Goal: Information Seeking & Learning: Get advice/opinions

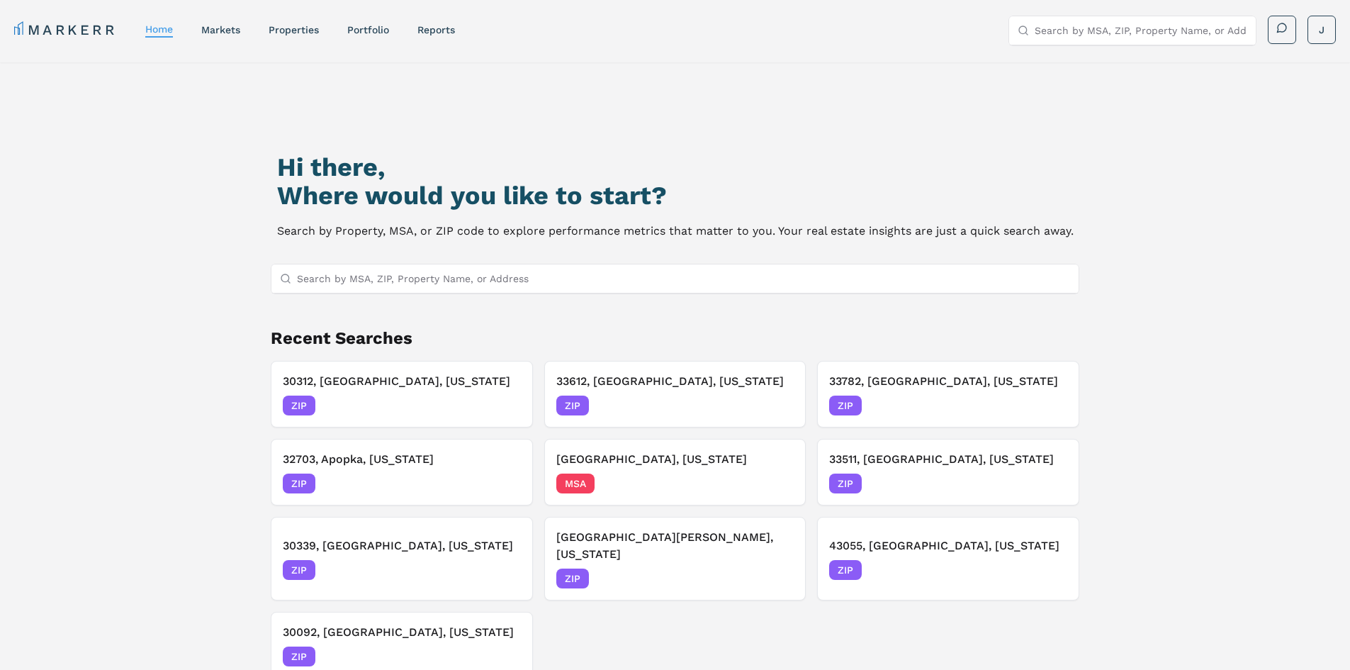
click at [626, 115] on div "Hi there, Where would you like to start? Search by Property, MSA, or ZIP code t…" at bounding box center [675, 420] width 945 height 670
click at [215, 26] on link "markets" at bounding box center [220, 29] width 39 height 11
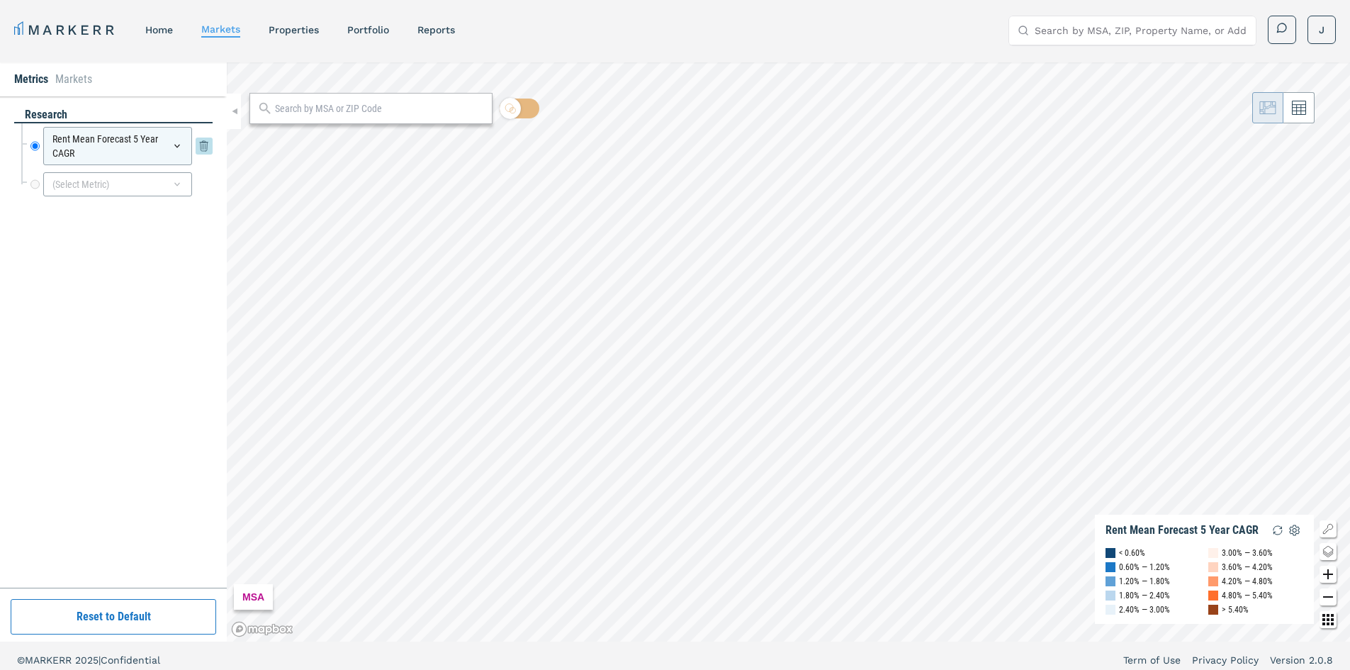
click at [175, 144] on icon at bounding box center [176, 145] width 11 height 11
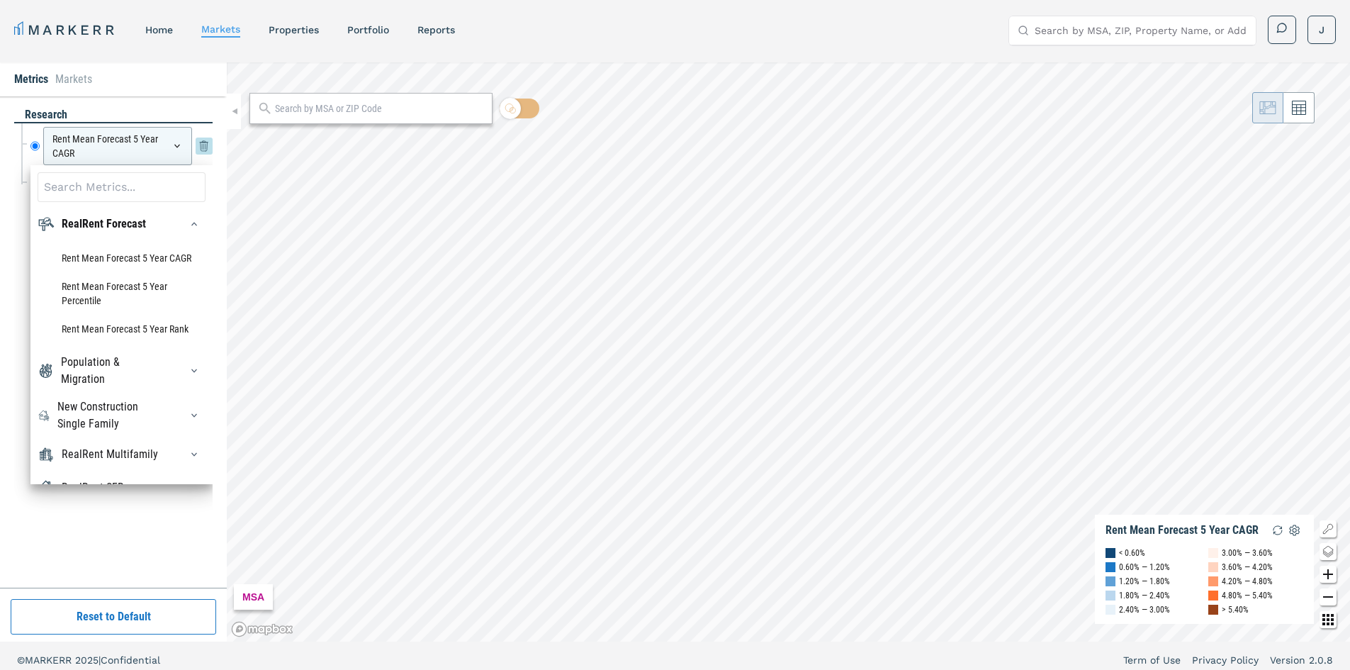
click at [205, 145] on icon at bounding box center [204, 145] width 17 height 17
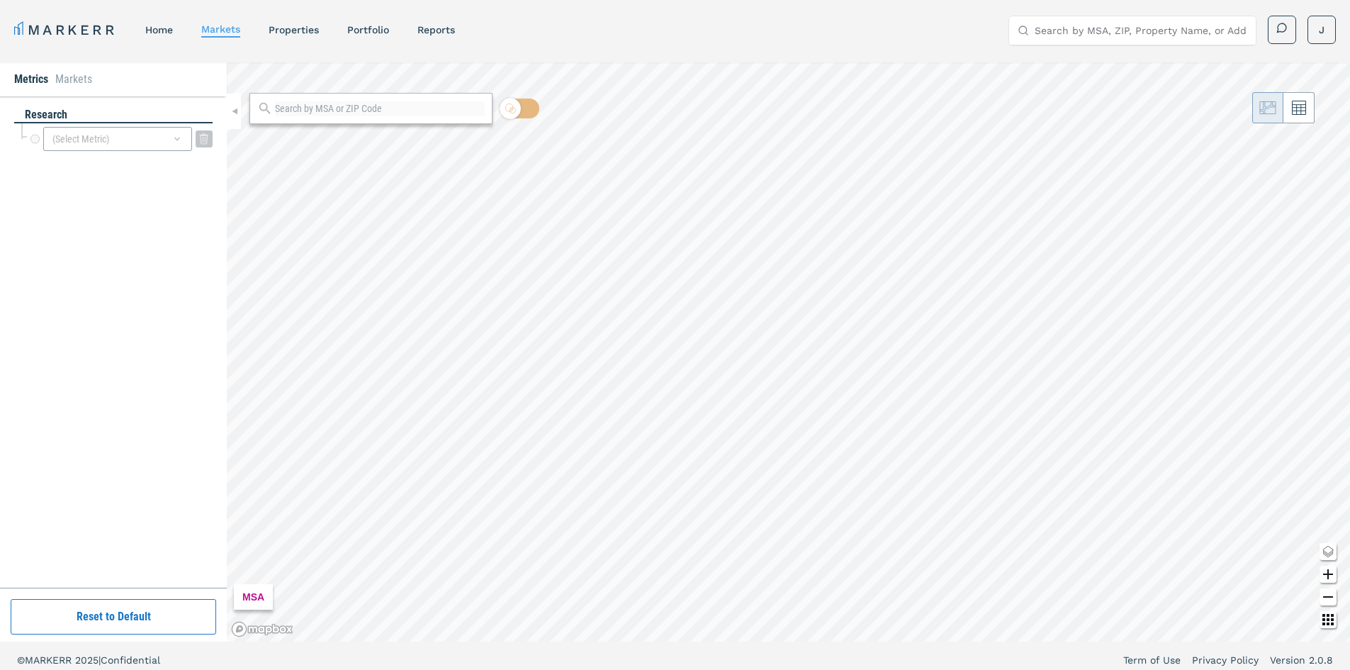
click at [135, 140] on div "(Select Metric)" at bounding box center [117, 139] width 149 height 24
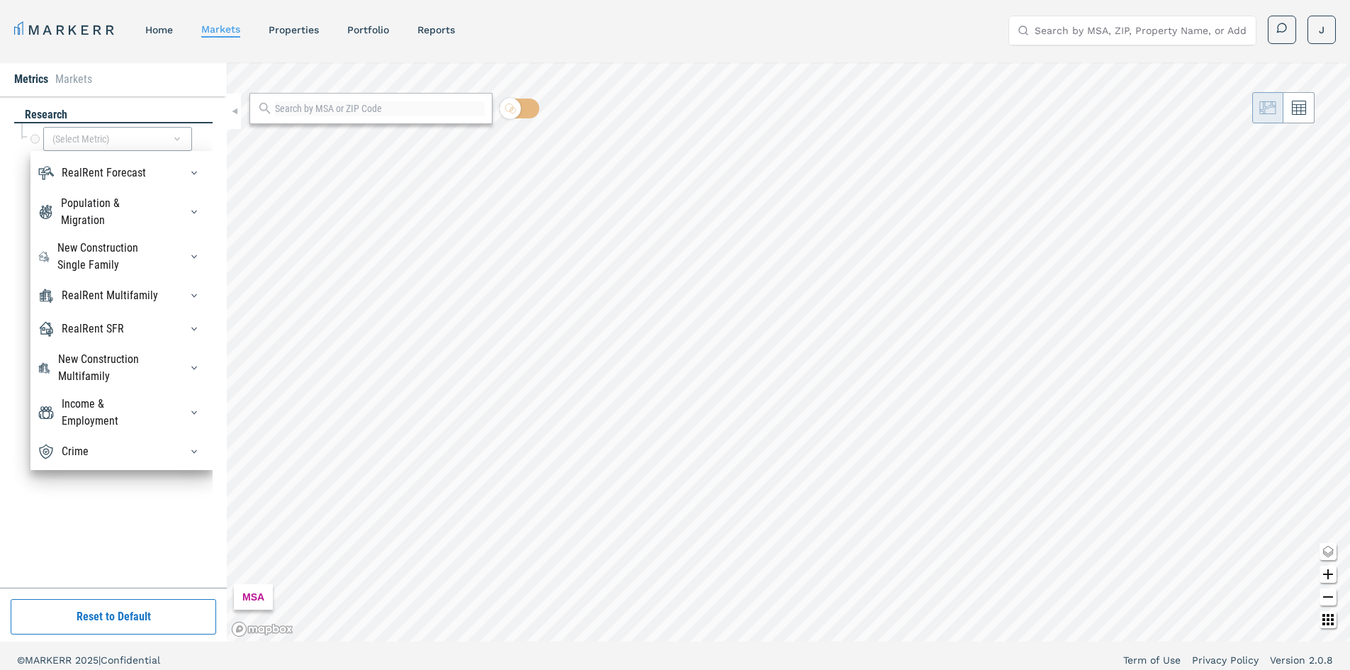
scroll to position [48, 0]
click at [189, 290] on icon "button" at bounding box center [194, 295] width 11 height 11
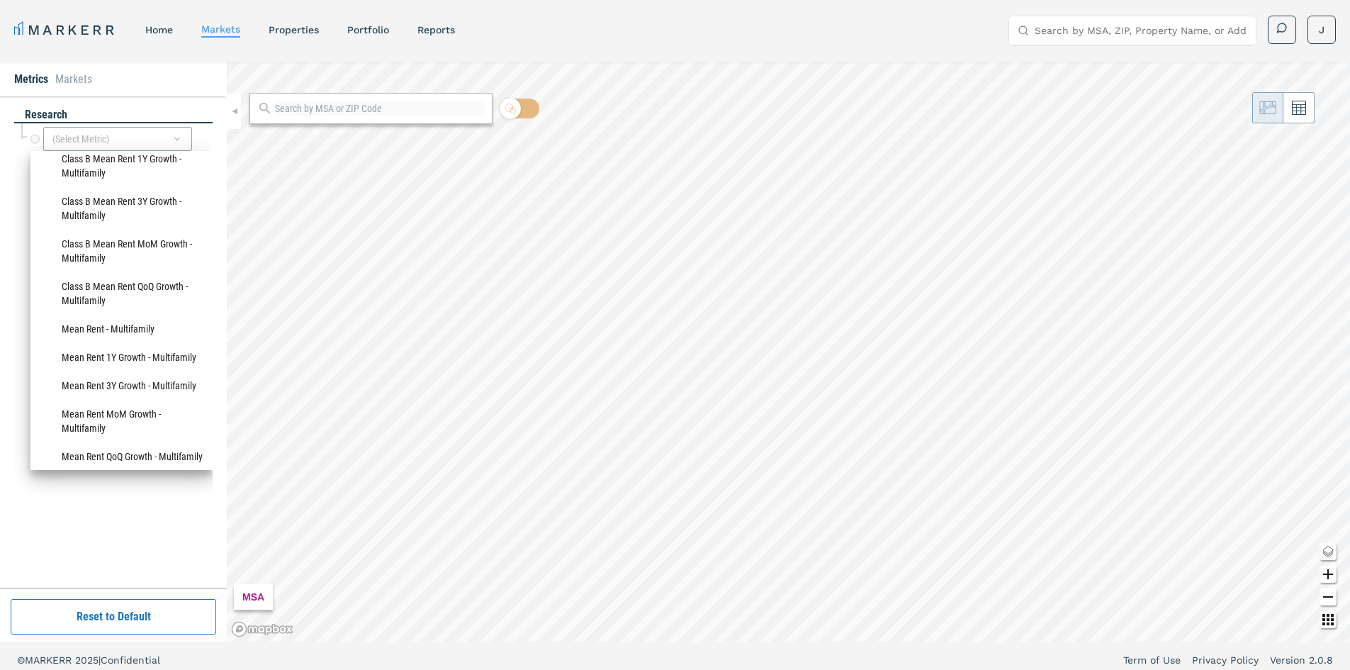
scroll to position [765, 0]
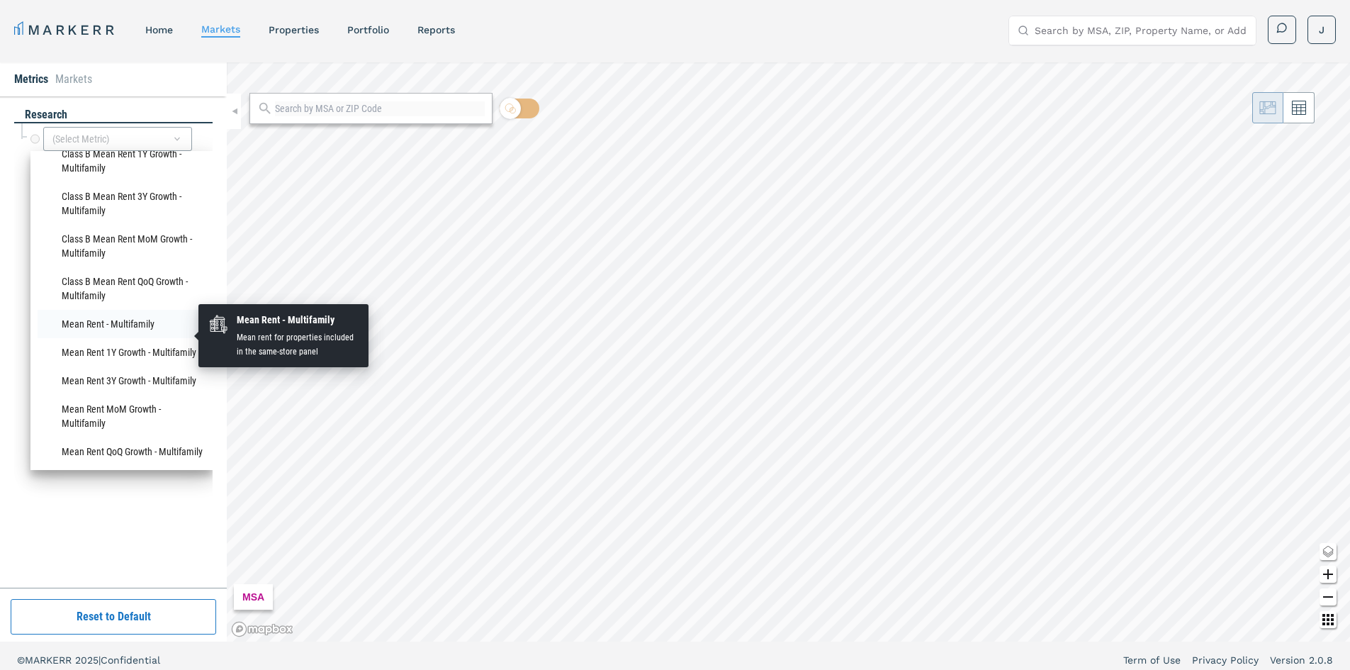
click at [150, 332] on li "Mean Rent - Multifamily" at bounding box center [122, 324] width 168 height 28
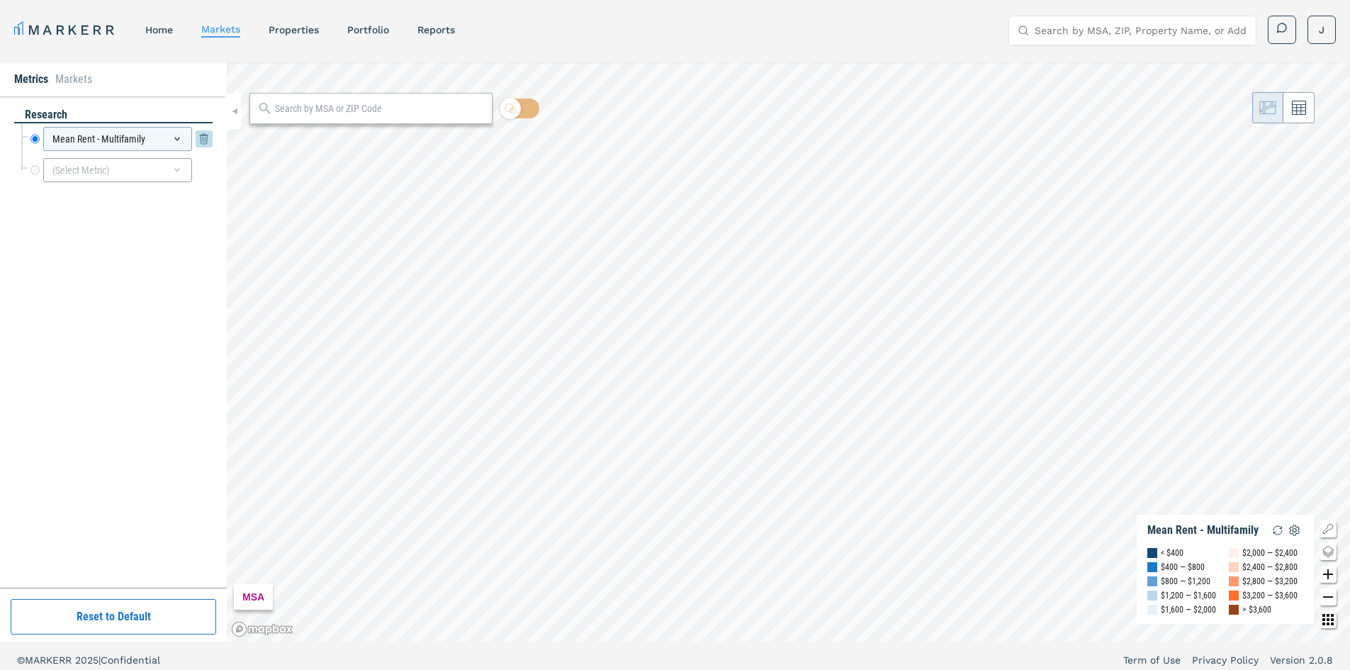
click at [202, 141] on icon at bounding box center [204, 138] width 9 height 9
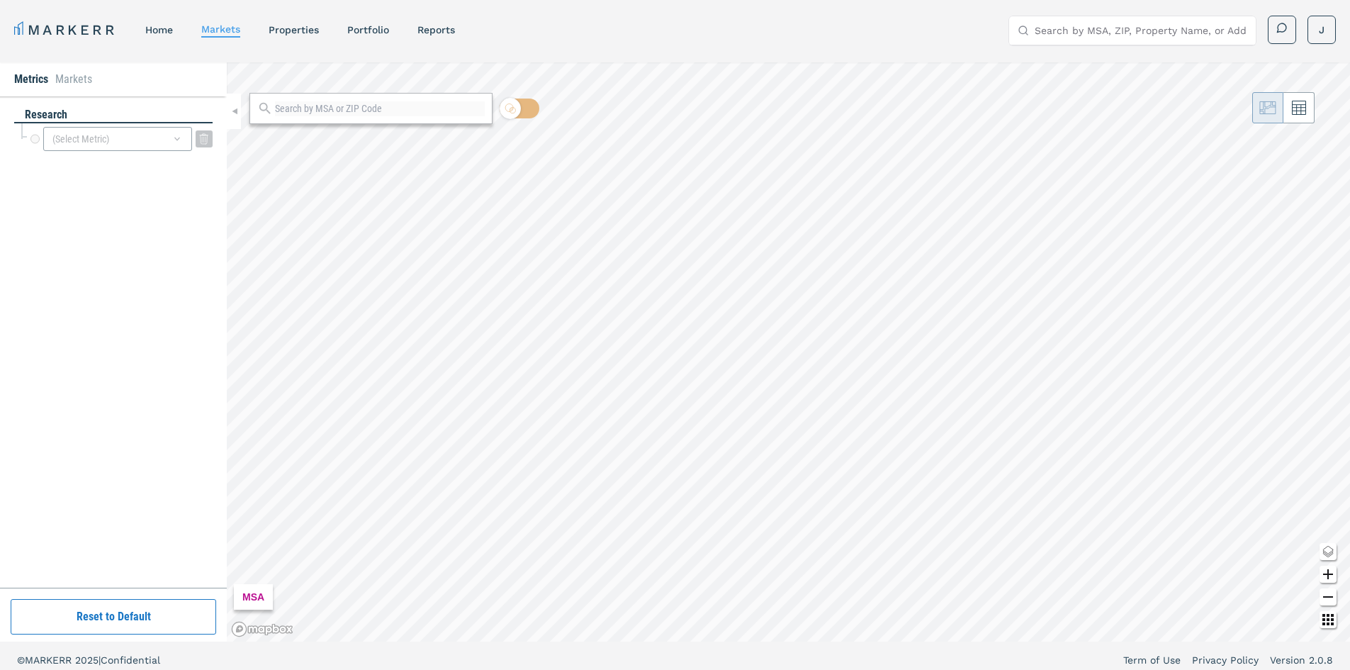
click at [162, 149] on div "(Select Metric)" at bounding box center [117, 139] width 149 height 24
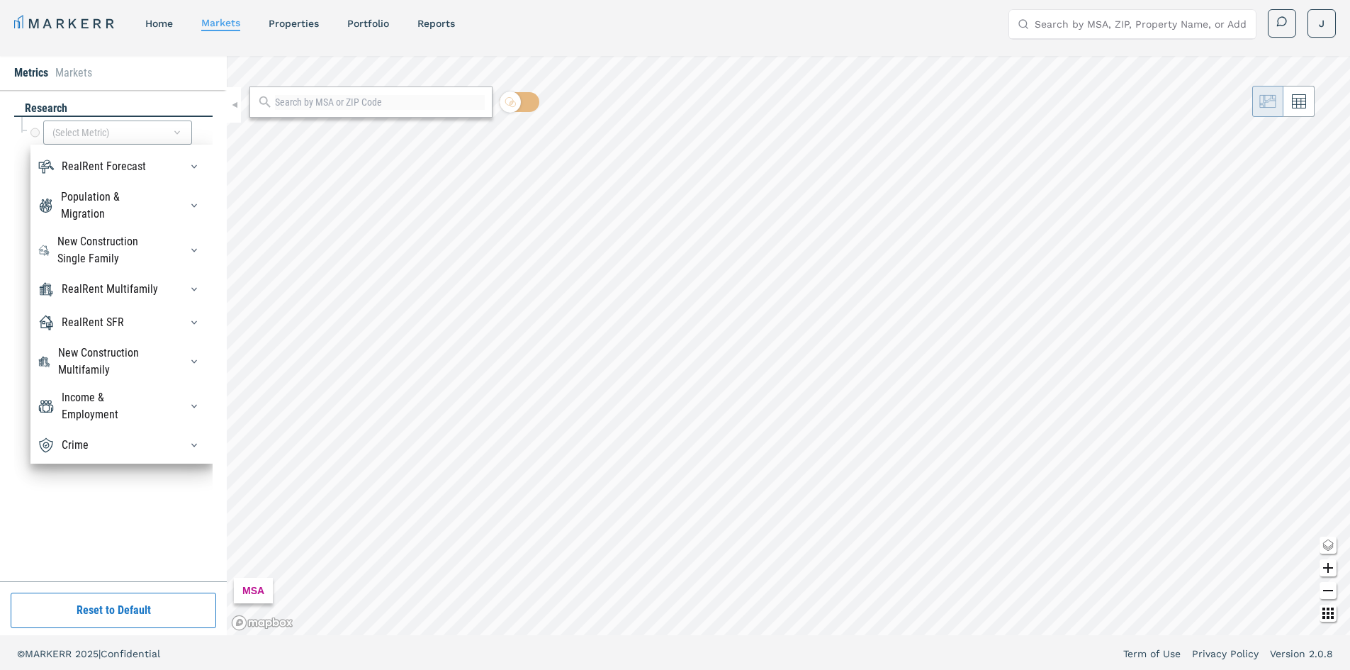
scroll to position [9, 0]
click at [189, 317] on icon "button" at bounding box center [194, 320] width 11 height 11
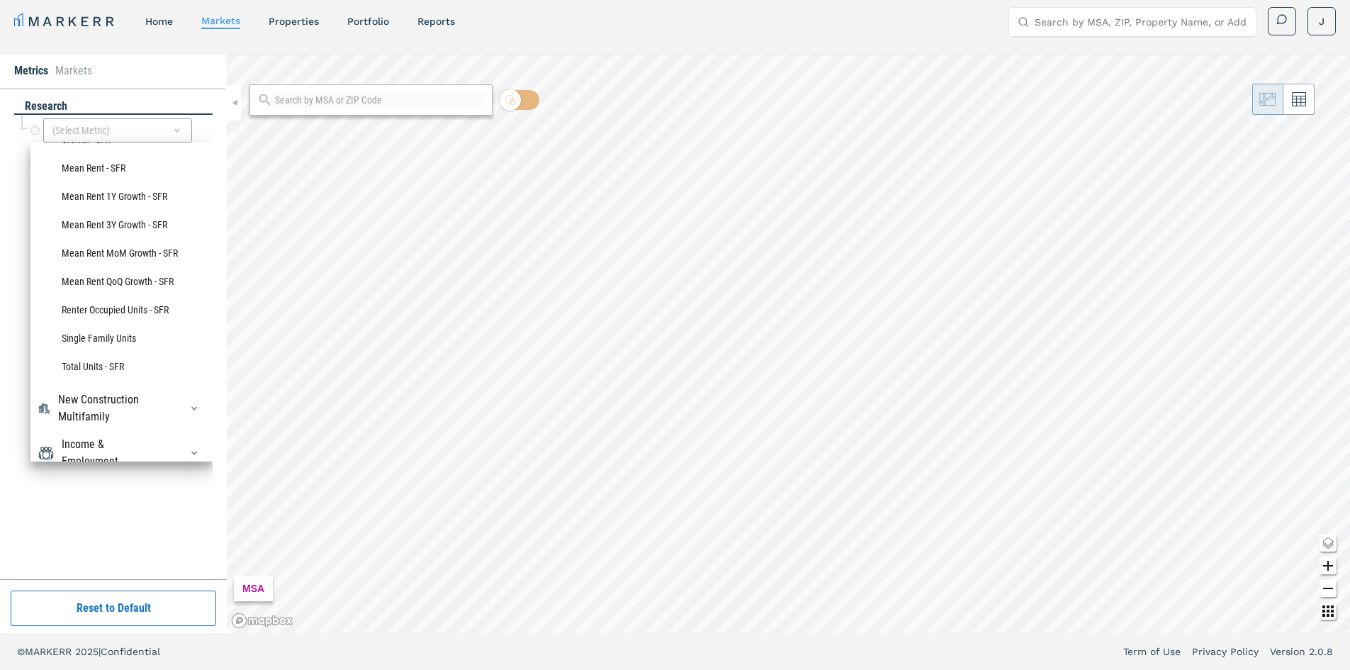
scroll to position [1013, 0]
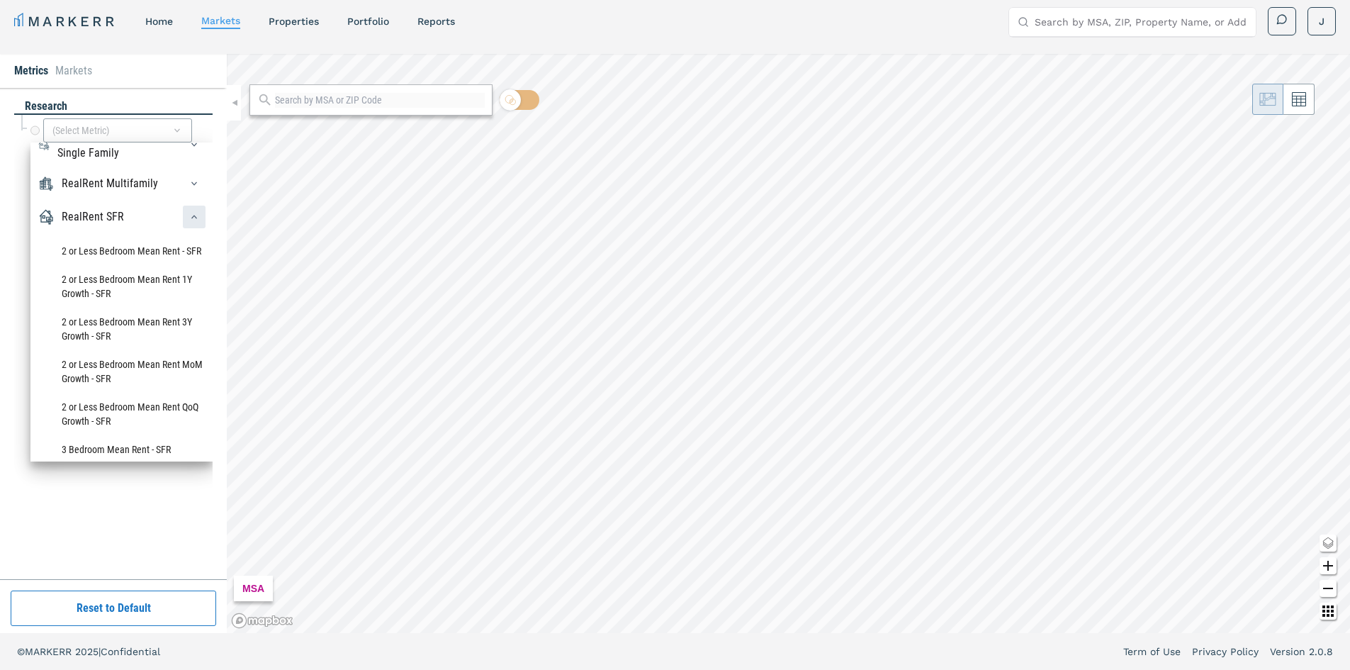
click at [183, 228] on div "button" at bounding box center [194, 217] width 23 height 23
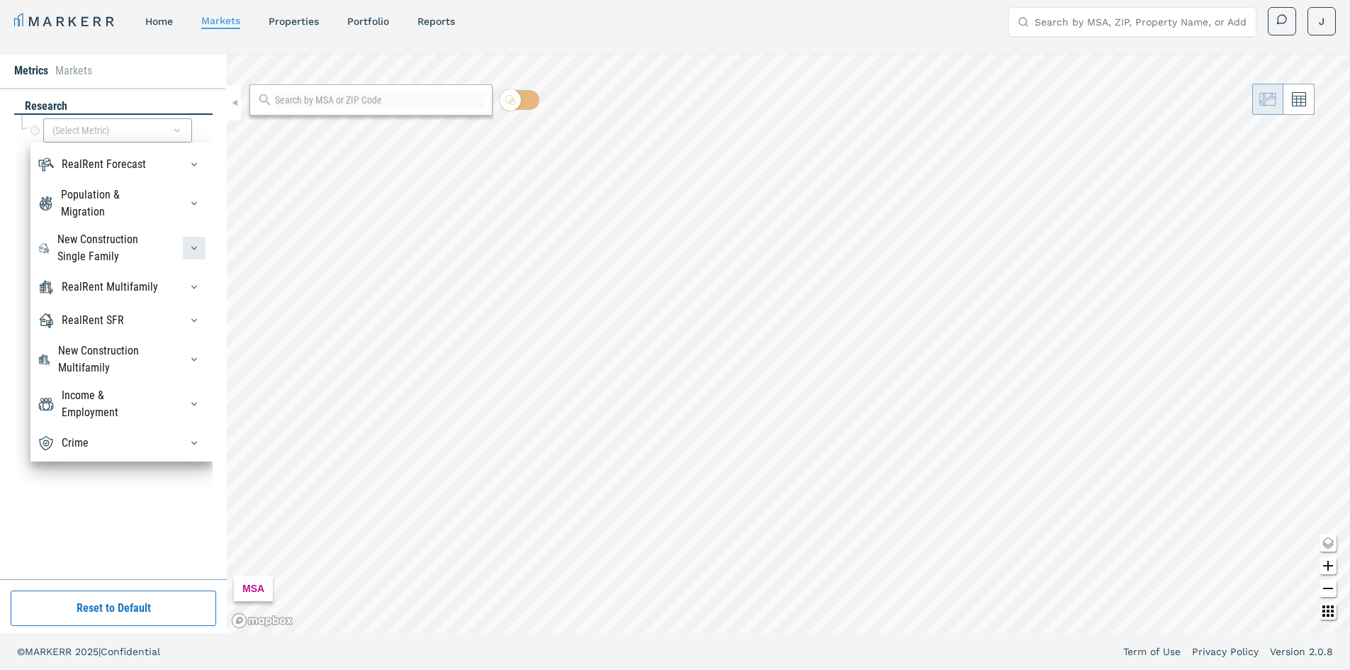
scroll to position [48, 0]
click at [189, 281] on icon "button" at bounding box center [194, 286] width 11 height 11
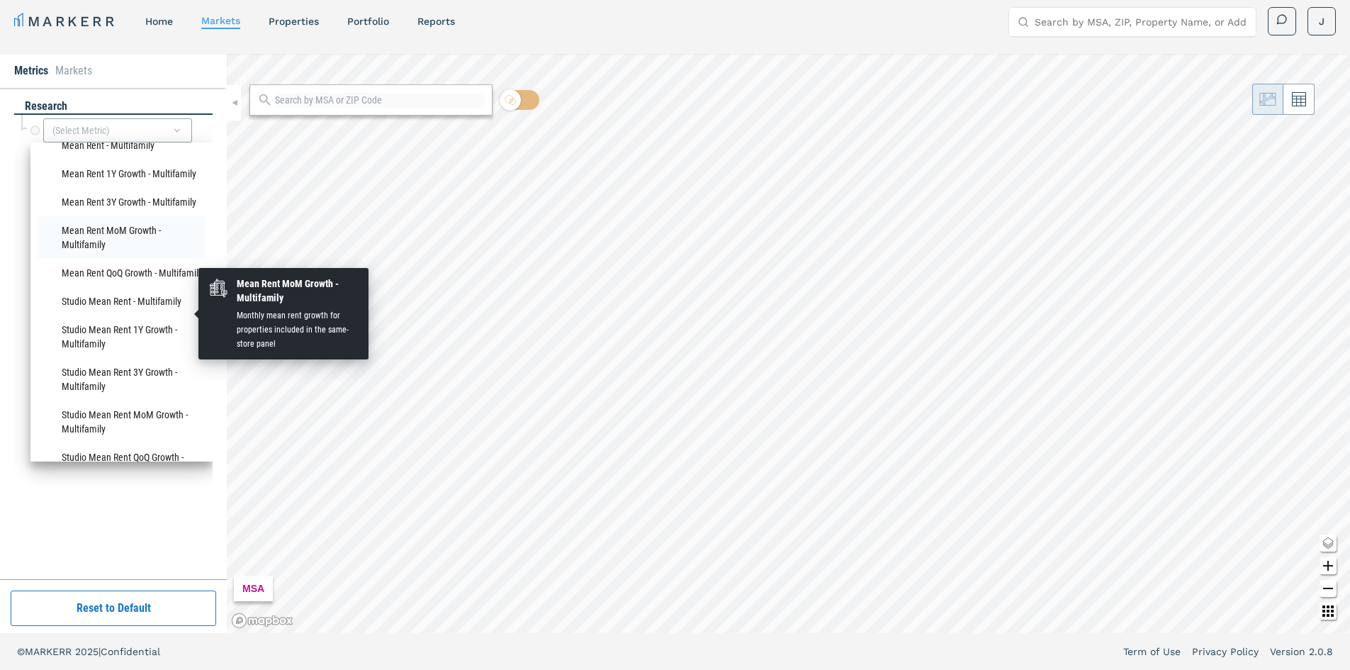
scroll to position [865, 0]
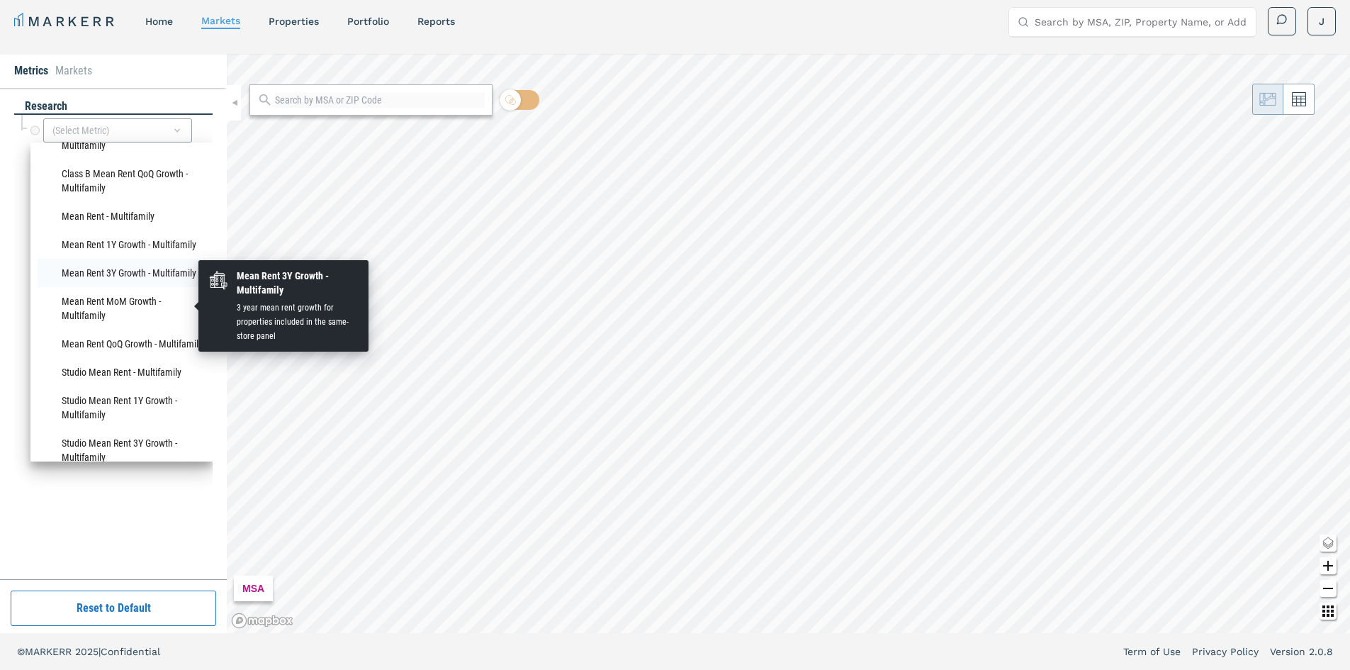
click at [129, 287] on li "Mean Rent 3Y Growth - Multifamily" at bounding box center [122, 273] width 168 height 28
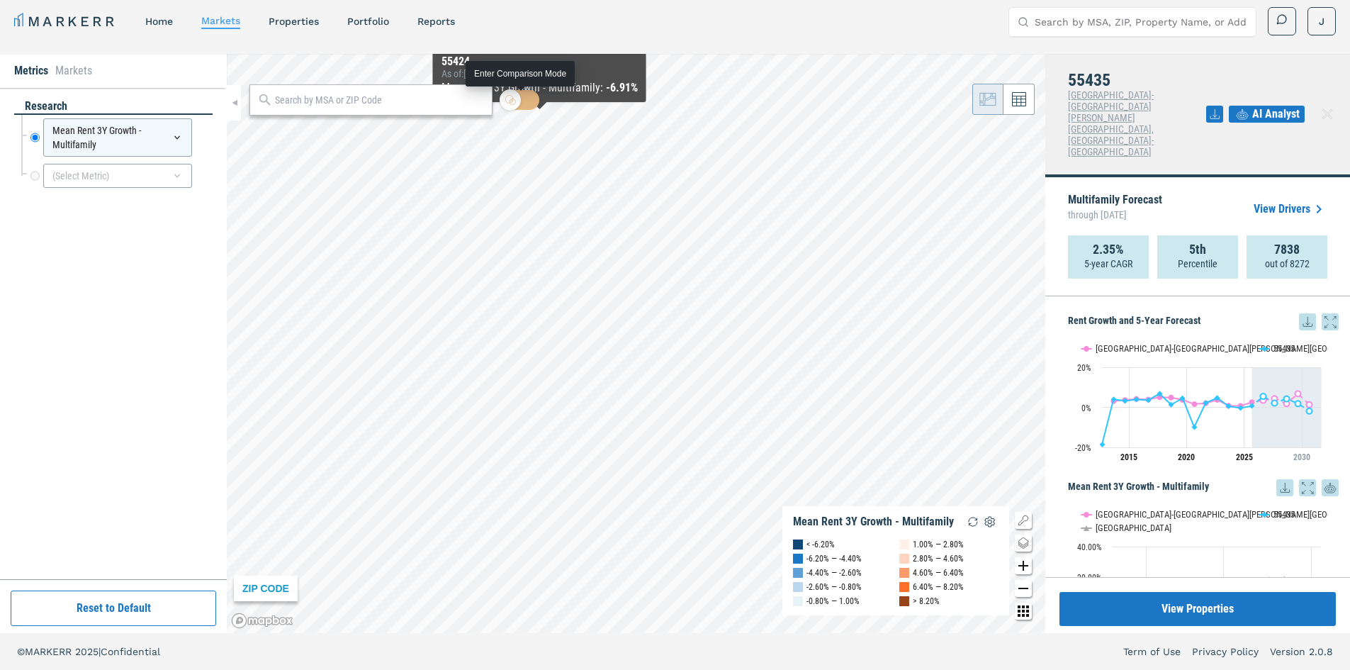
click at [520, 104] on div at bounding box center [510, 99] width 21 height 21
click at [520, 104] on input "checkbox" at bounding box center [520, 100] width 40 height 20
checkbox input "true"
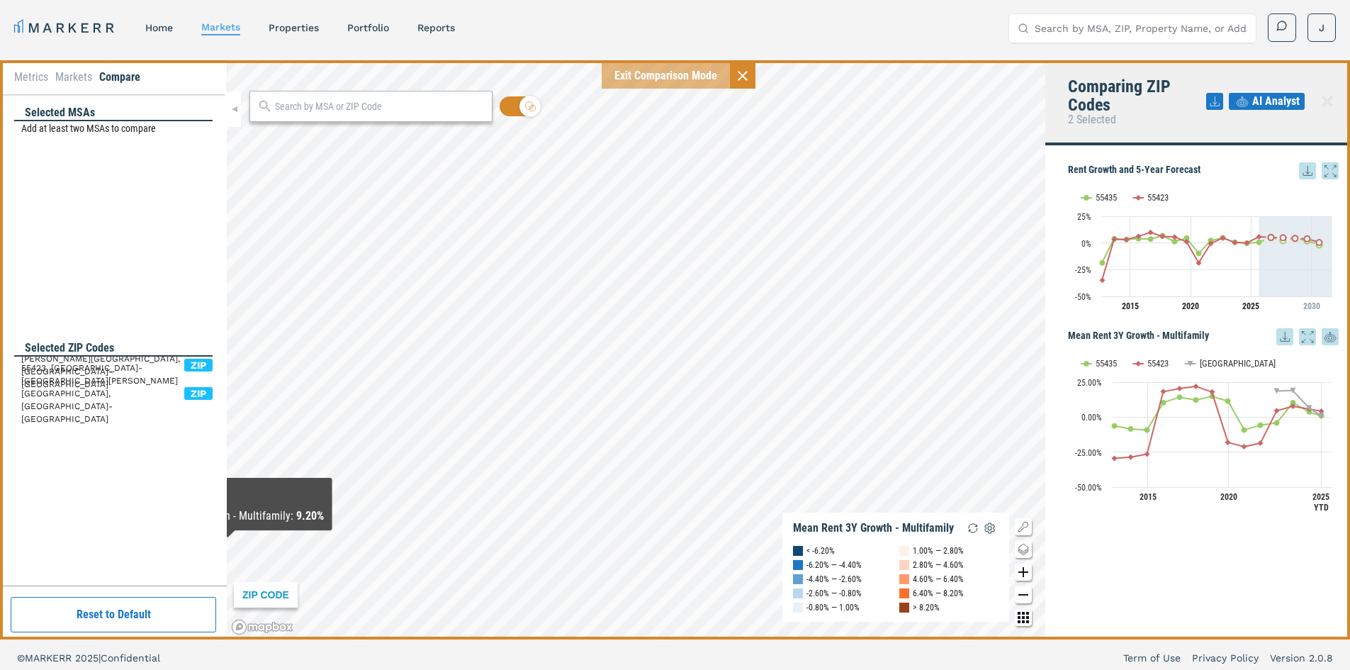
scroll to position [0, 0]
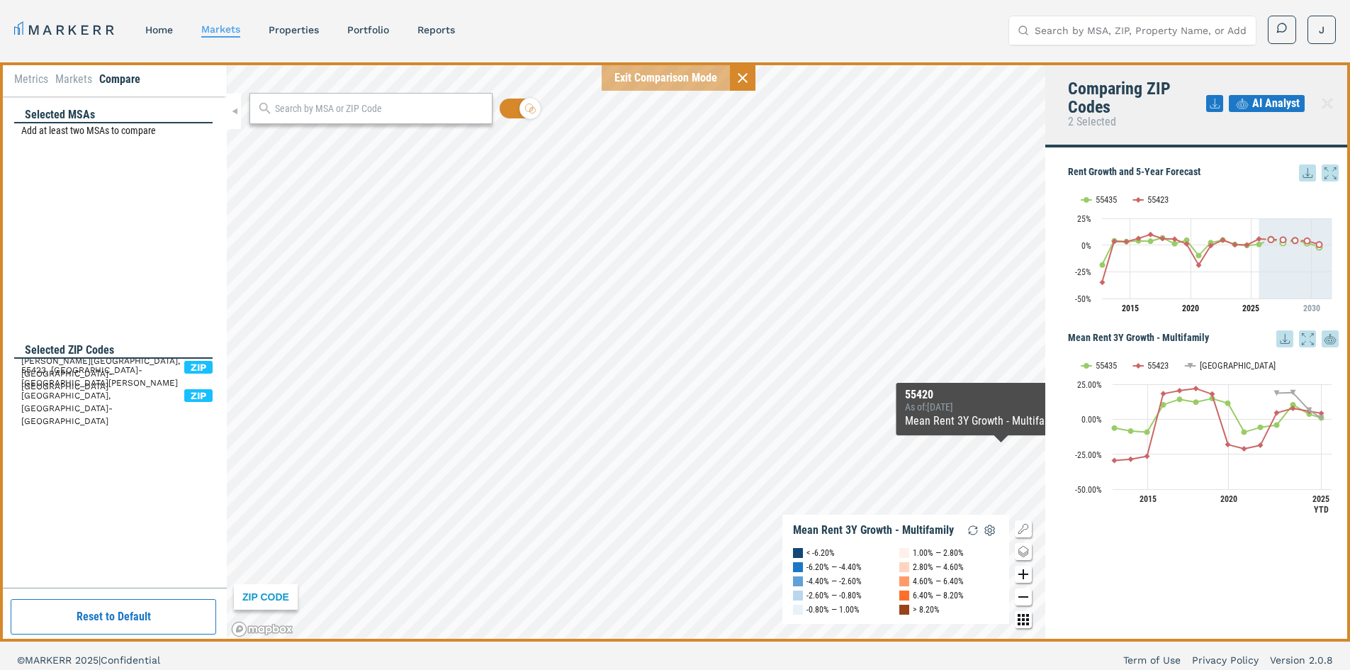
click at [1329, 173] on icon at bounding box center [1330, 172] width 17 height 17
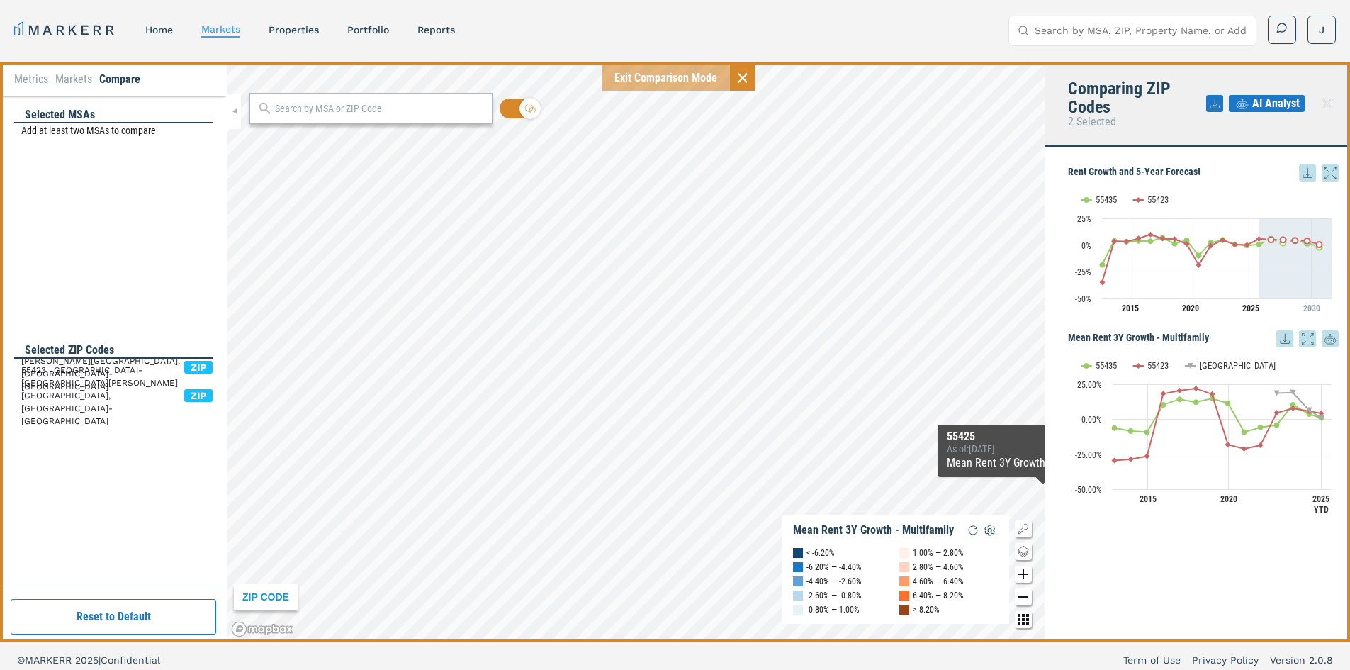
click at [1332, 339] on icon at bounding box center [1330, 339] width 17 height 26
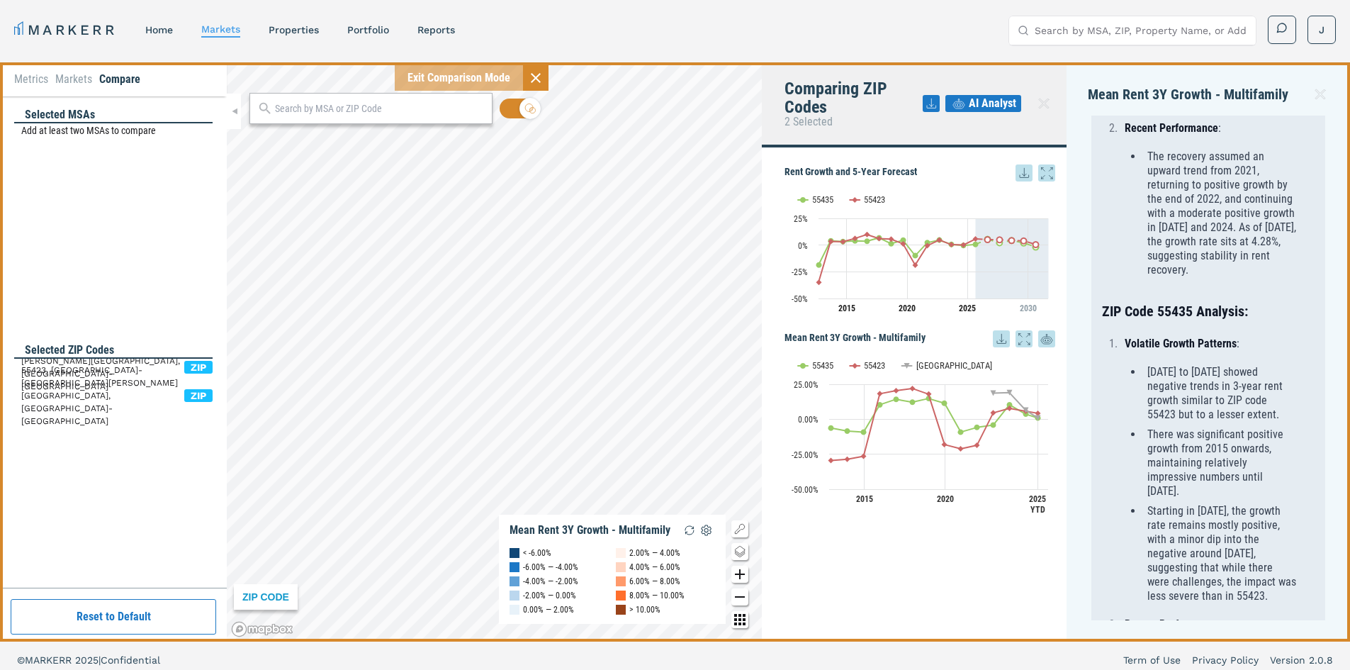
scroll to position [426, 0]
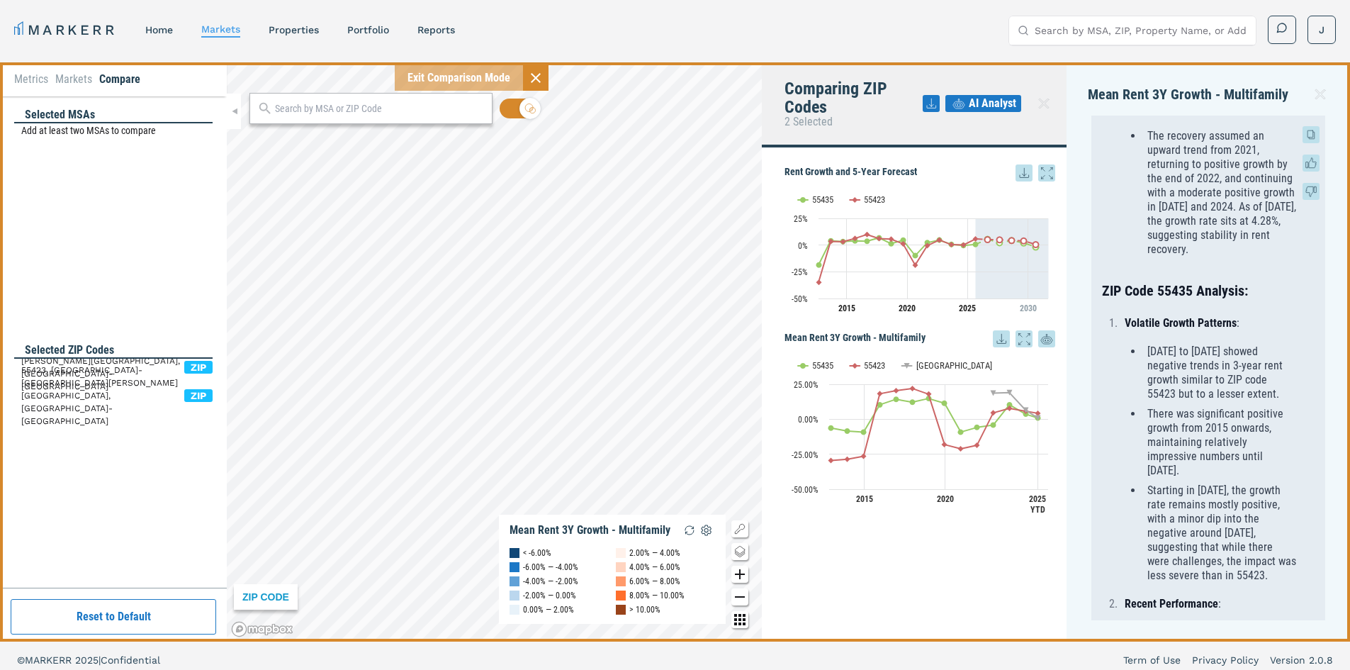
click at [1303, 374] on div "The data you provided represents the Mean Rent 3-Year (3Y) Growth for the multi…" at bounding box center [1208, 395] width 234 height 1405
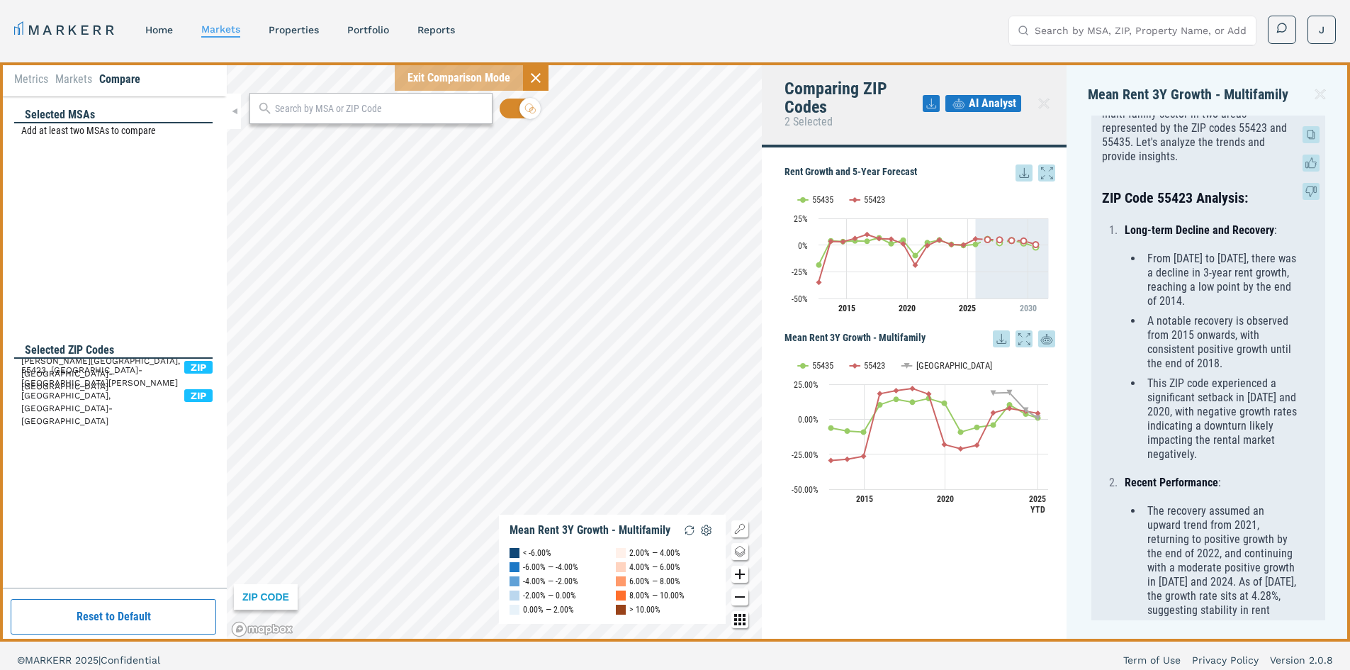
scroll to position [0, 0]
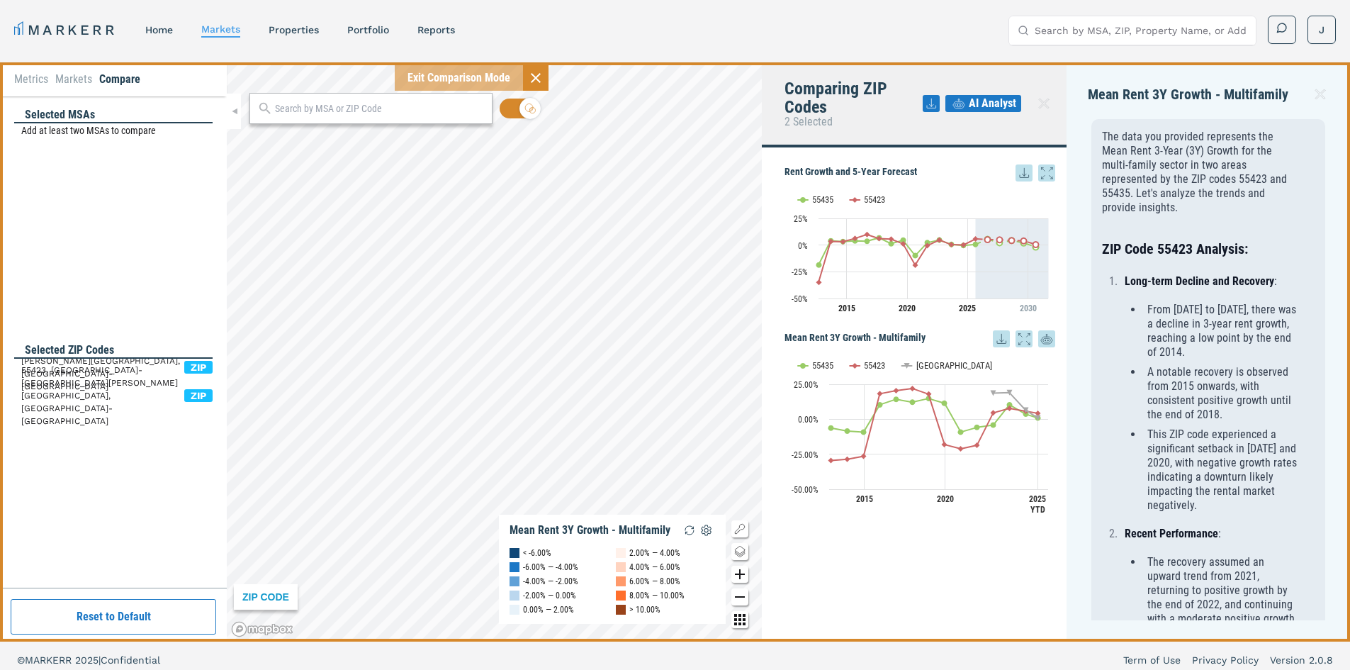
click at [1319, 94] on icon at bounding box center [1320, 94] width 10 height 10
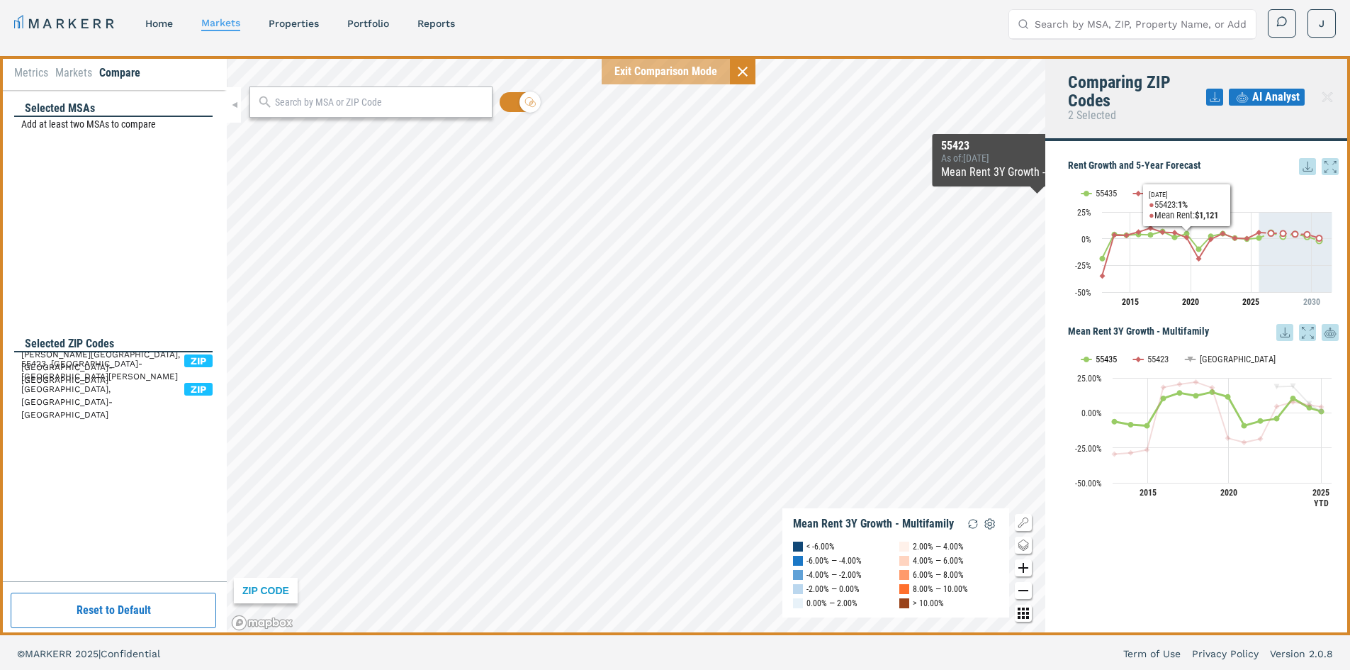
scroll to position [9, 0]
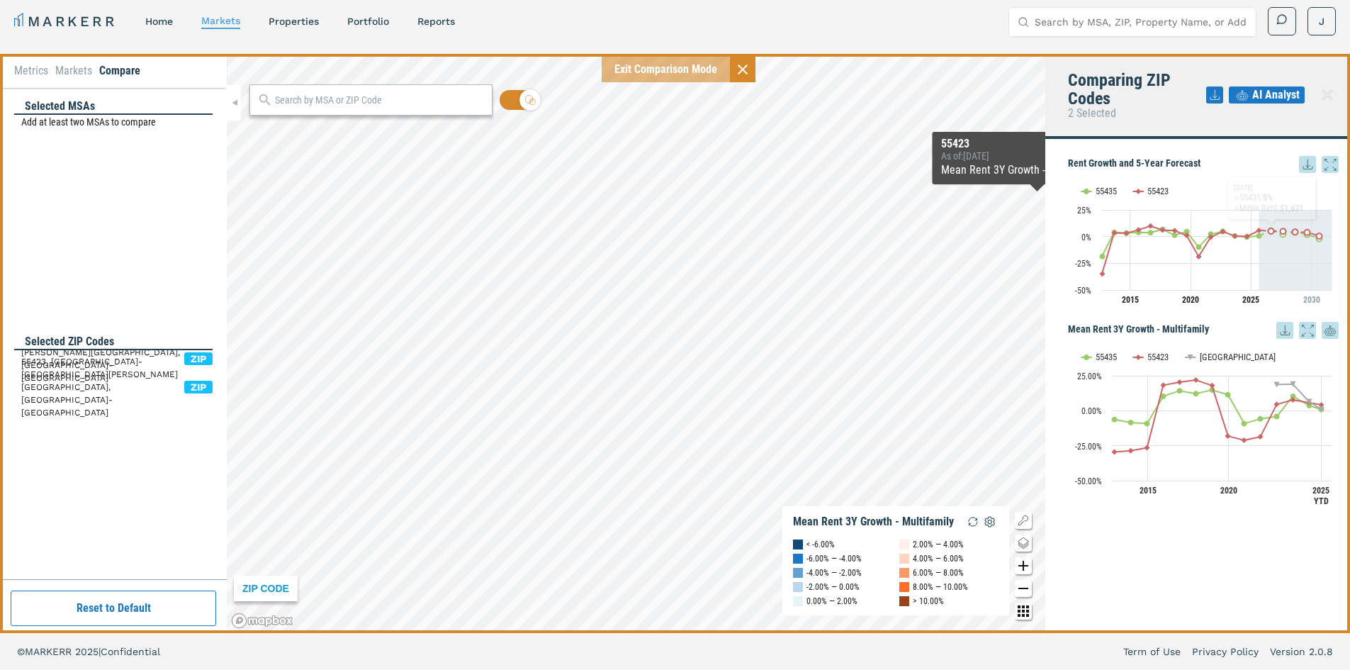
click at [1267, 96] on span "AI Analyst" at bounding box center [1275, 94] width 47 height 17
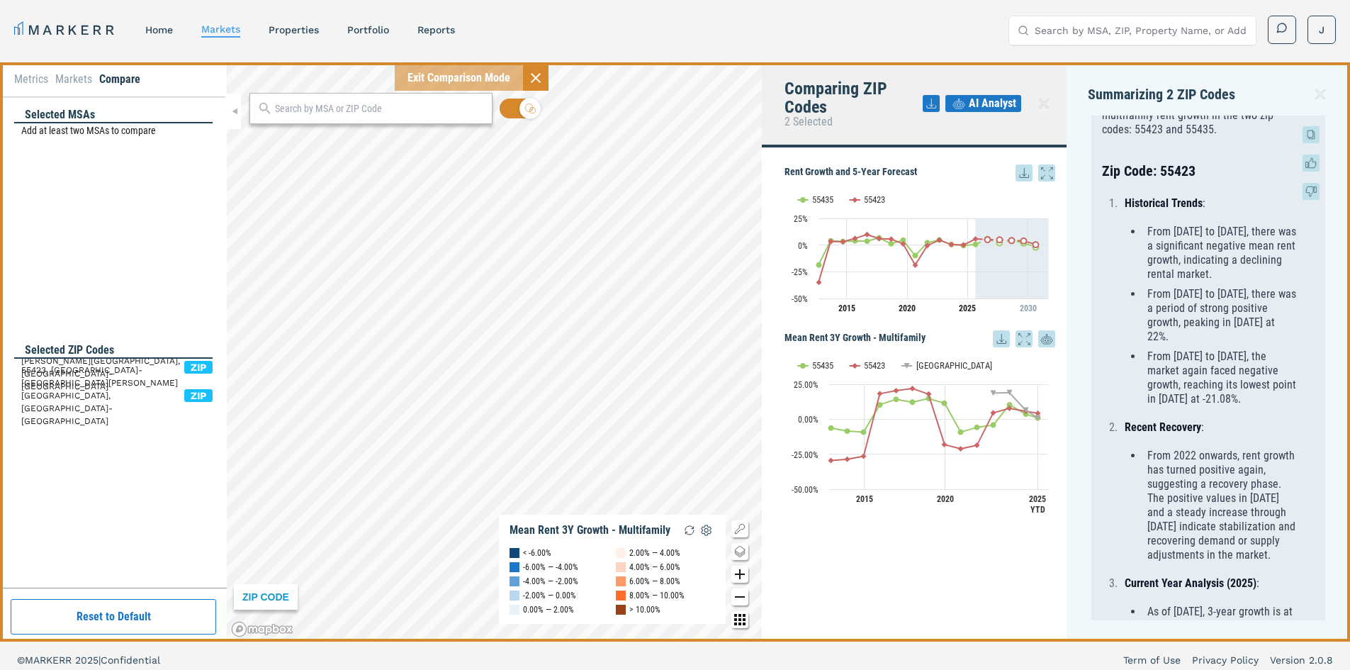
scroll to position [71, 0]
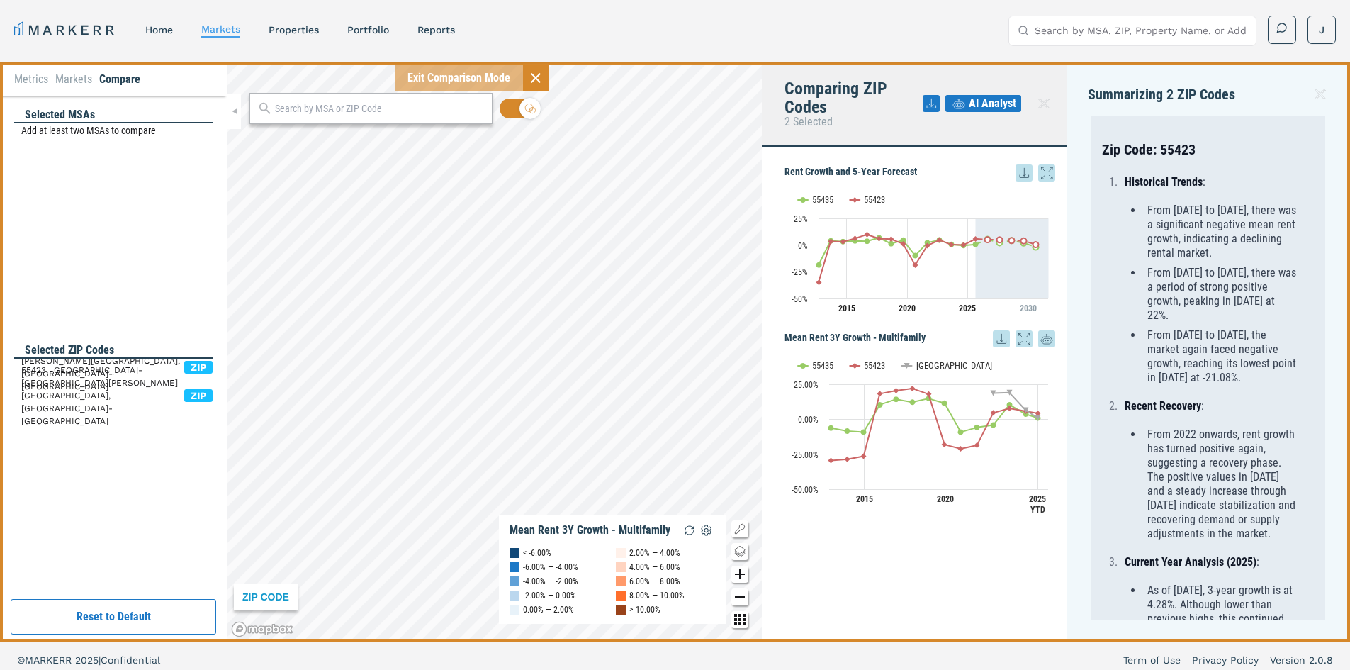
click at [1320, 87] on icon at bounding box center [1320, 94] width 17 height 17
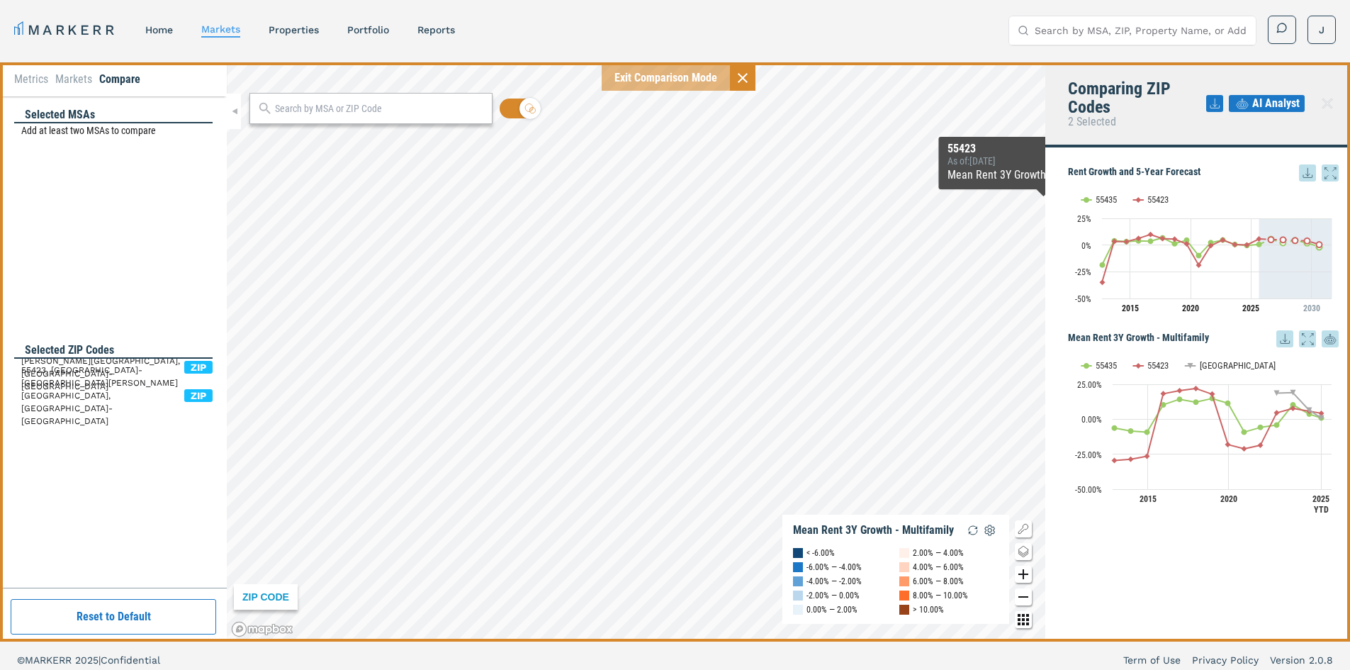
click at [1322, 101] on icon at bounding box center [1327, 103] width 17 height 17
